Goal: Task Accomplishment & Management: Use online tool/utility

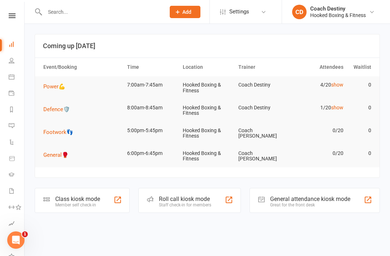
click at [94, 202] on div "Member self check-in" at bounding box center [77, 204] width 45 height 5
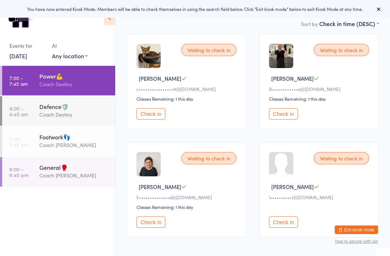
scroll to position [86, 0]
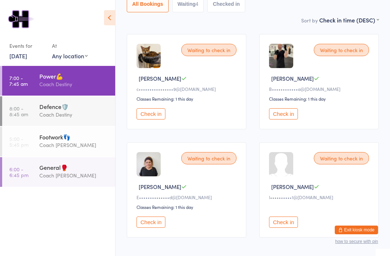
click at [36, 103] on link "8:00 - 8:45 am Defence🛡️ Coach Destiny" at bounding box center [58, 111] width 113 height 30
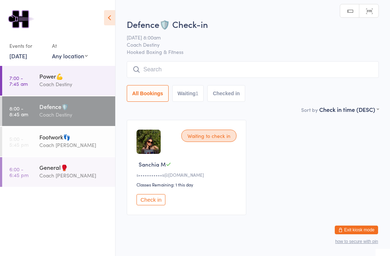
click at [42, 83] on div "Coach Destiny" at bounding box center [74, 84] width 70 height 8
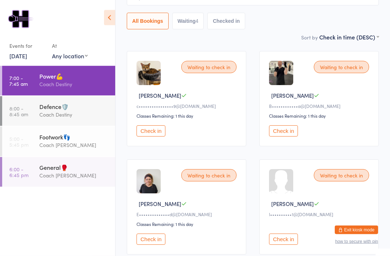
scroll to position [69, 0]
click at [61, 105] on div "Defence🛡️" at bounding box center [74, 106] width 70 height 8
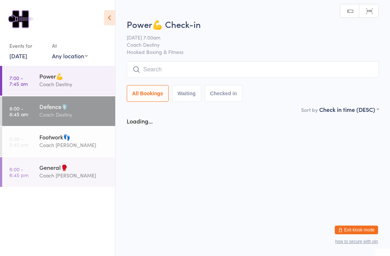
click at [63, 179] on div "Coach [PERSON_NAME]" at bounding box center [74, 175] width 70 height 8
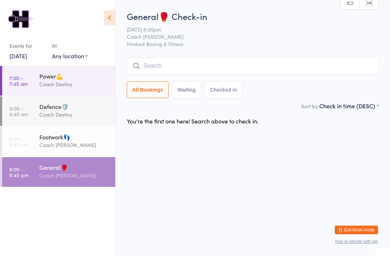
click at [82, 116] on div "Coach Destiny" at bounding box center [74, 114] width 70 height 8
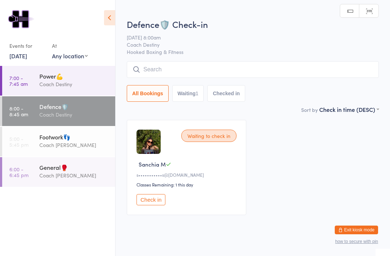
scroll to position [19, 0]
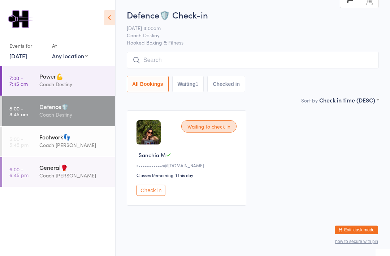
click at [87, 84] on div "Coach Destiny" at bounding box center [74, 84] width 70 height 8
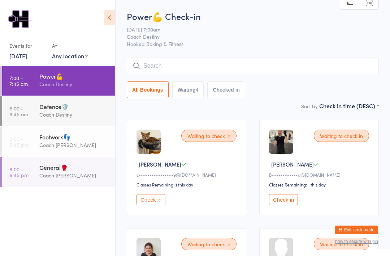
click at [158, 196] on div "Waiting to check in Christina A c••••••••••••••••9@gmail.com Classes Remaining:…" at bounding box center [187, 167] width 120 height 95
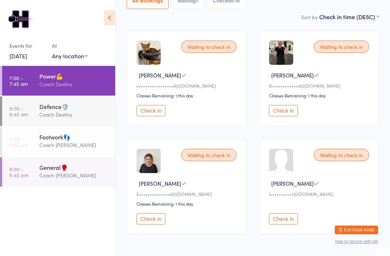
scroll to position [88, 0]
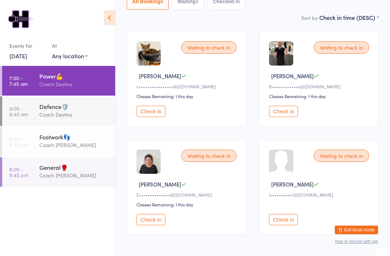
click at [284, 220] on button "Check in" at bounding box center [283, 219] width 29 height 11
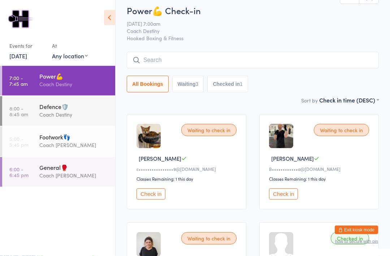
click at [360, 234] on button "Exit kiosk mode" at bounding box center [356, 229] width 43 height 9
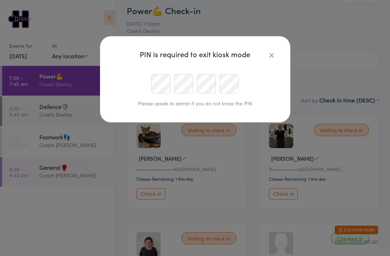
scroll to position [5, 0]
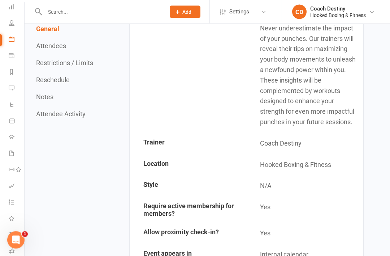
scroll to position [140, 0]
click at [13, 23] on icon at bounding box center [12, 23] width 6 height 6
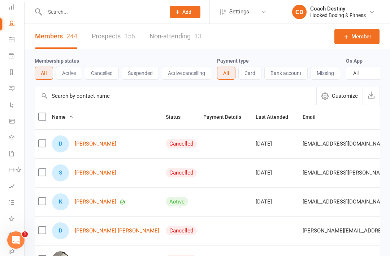
click at [97, 14] on input "text" at bounding box center [102, 12] width 118 height 10
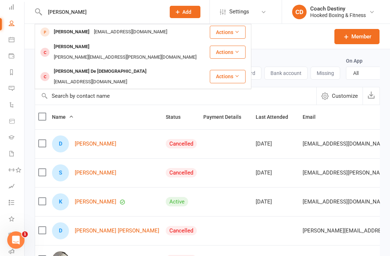
type input "[PERSON_NAME]"
click at [60, 34] on div "[PERSON_NAME]" at bounding box center [72, 32] width 40 height 10
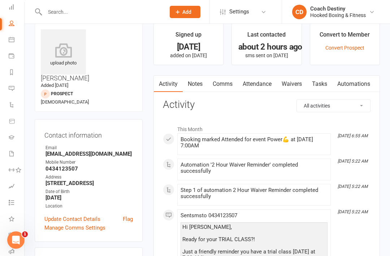
scroll to position [5, 0]
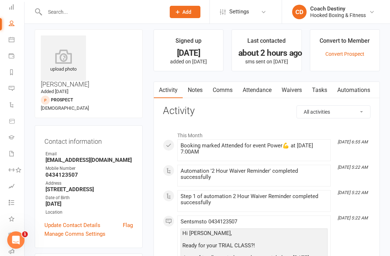
click at [296, 89] on link "Waivers" at bounding box center [292, 90] width 30 height 17
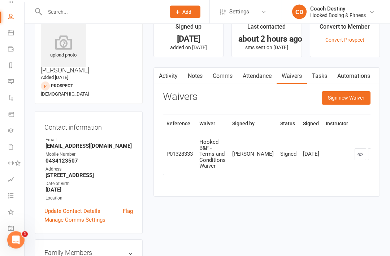
scroll to position [44, 1]
click at [10, 118] on link "Product Sales" at bounding box center [16, 114] width 16 height 16
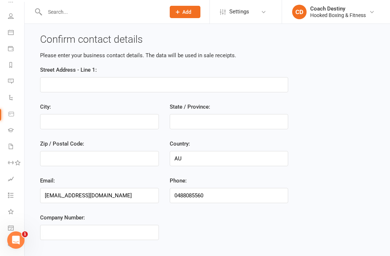
click at [1, 40] on li "Calendar" at bounding box center [11, 33] width 24 height 16
click at [16, 34] on link "Calendar" at bounding box center [16, 33] width 16 height 16
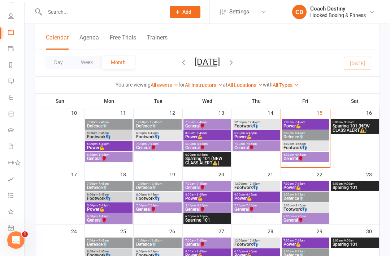
click at [91, 65] on button "Week" at bounding box center [87, 62] width 30 height 13
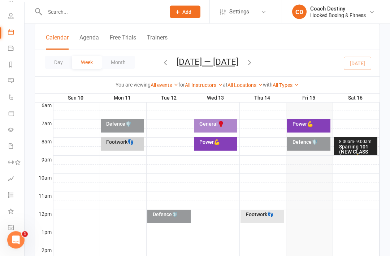
click at [315, 126] on div "Power💪" at bounding box center [309, 125] width 44 height 13
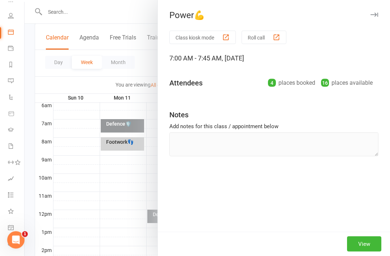
scroll to position [154, 0]
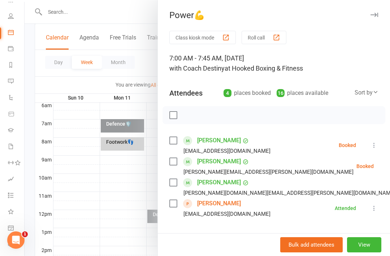
click at [226, 39] on div "button" at bounding box center [226, 38] width 8 height 8
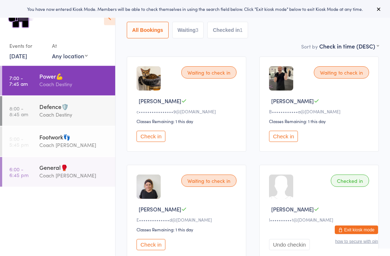
click at [159, 138] on button "Check in" at bounding box center [151, 136] width 29 height 11
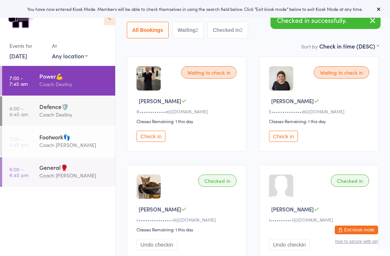
click at [155, 140] on button "Check in" at bounding box center [151, 136] width 29 height 11
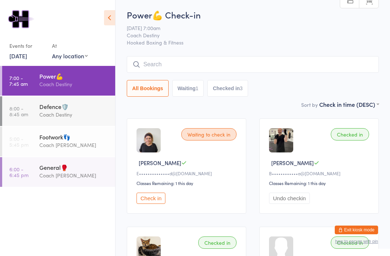
scroll to position [0, 0]
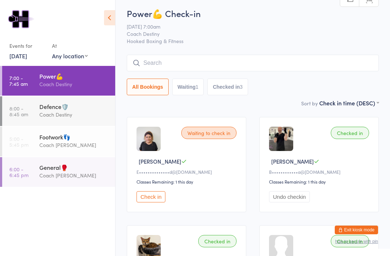
click at [294, 67] on input "search" at bounding box center [253, 63] width 252 height 17
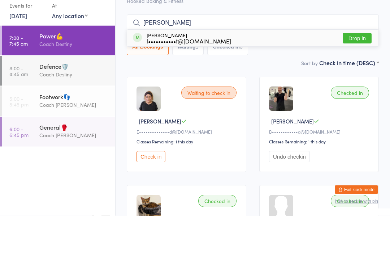
type input "Leah"
click at [355, 73] on button "Drop in" at bounding box center [357, 78] width 29 height 10
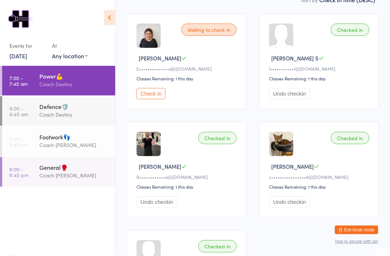
scroll to position [104, 0]
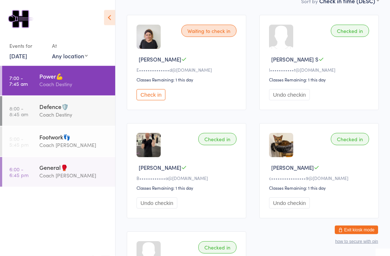
click at [150, 101] on button "Check in" at bounding box center [151, 94] width 29 height 11
